Goal: Task Accomplishment & Management: Manage account settings

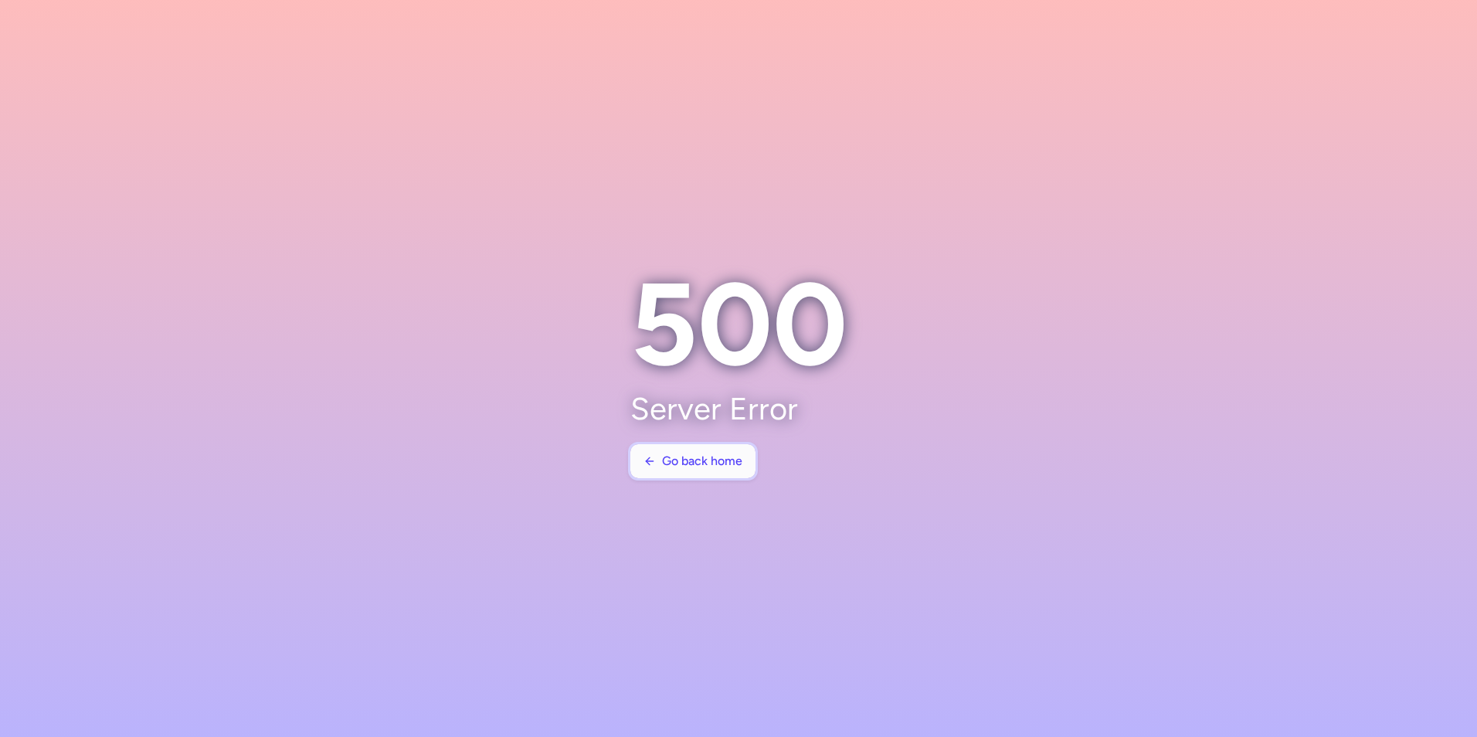
click at [659, 467] on span "Go back home" at bounding box center [693, 461] width 99 height 14
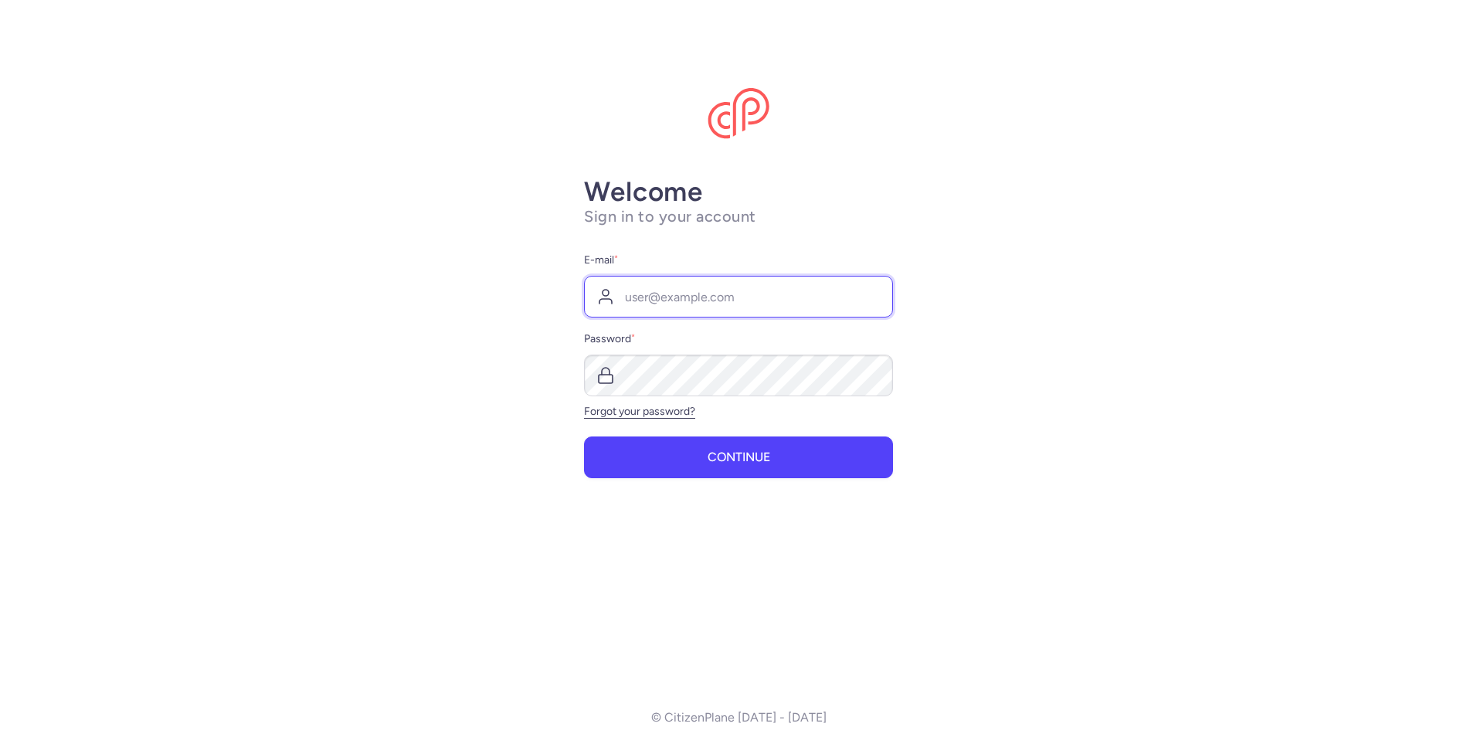
type input "carmen.hage@sunwebgroup.com"
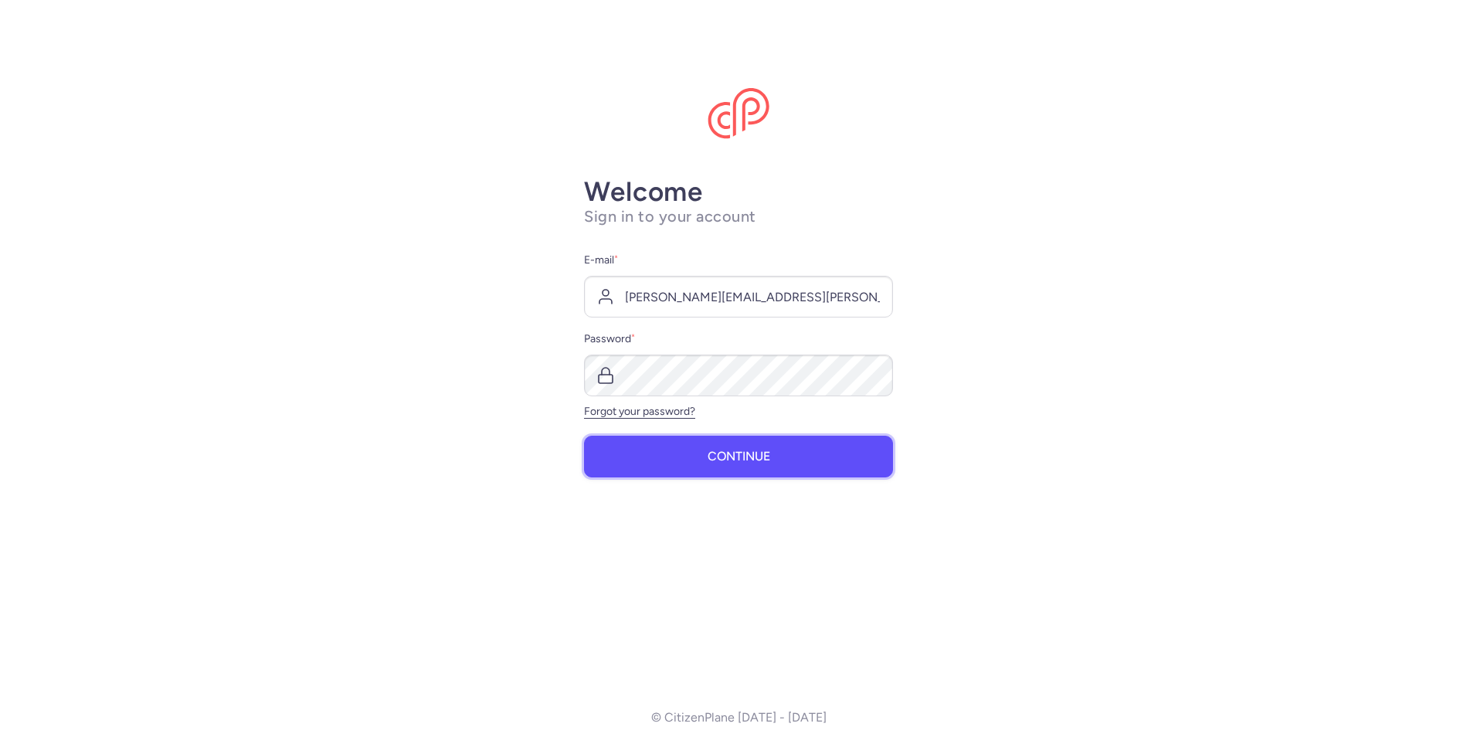
click at [731, 441] on button "Continue" at bounding box center [738, 457] width 309 height 42
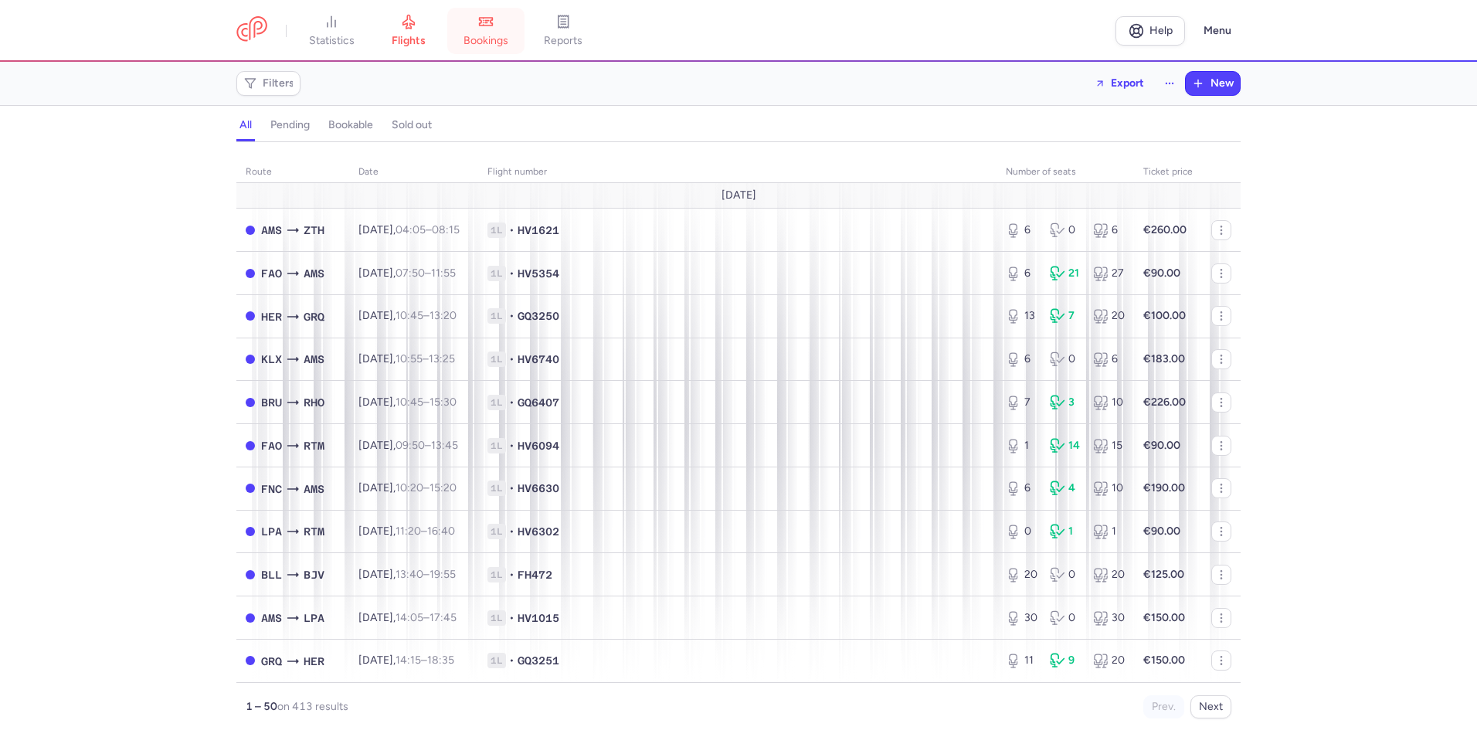
click at [483, 26] on icon at bounding box center [485, 21] width 15 height 15
